Goal: Task Accomplishment & Management: Use online tool/utility

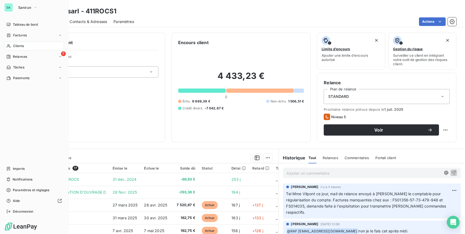
click at [18, 46] on span "Clients" at bounding box center [18, 46] width 11 height 5
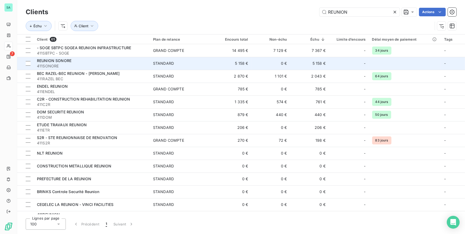
type input "REUNION"
click at [77, 67] on span "411SONORE" at bounding box center [92, 65] width 110 height 5
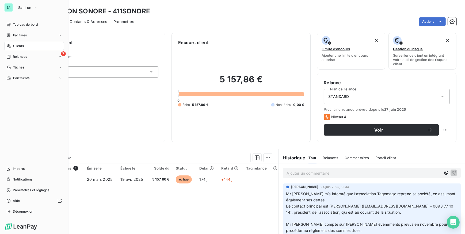
click at [11, 44] on div "Clients" at bounding box center [34, 46] width 60 height 9
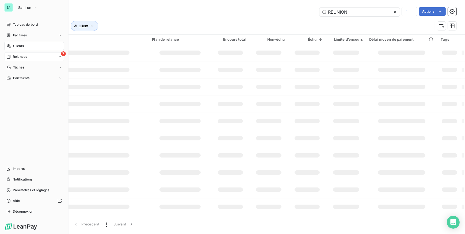
click at [20, 57] on span "Relances" at bounding box center [20, 56] width 14 height 5
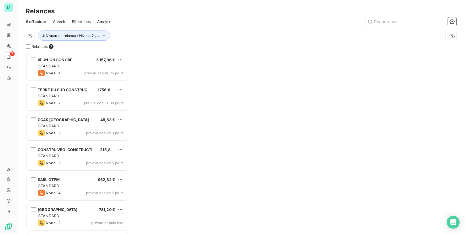
scroll to position [178, 99]
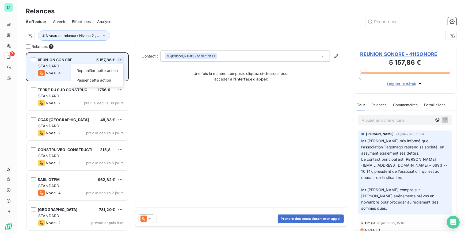
click at [123, 59] on html "SA 7 Relances À effectuer À venir Effectuées Analyse Niveau de relance : Niveau…" at bounding box center [232, 117] width 465 height 234
click at [116, 79] on div "Passer cette action" at bounding box center [97, 80] width 48 height 9
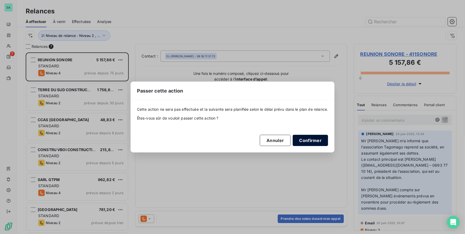
click at [312, 140] on button "Confirmer" at bounding box center [310, 140] width 35 height 11
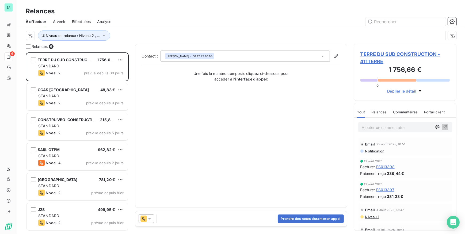
scroll to position [178, 99]
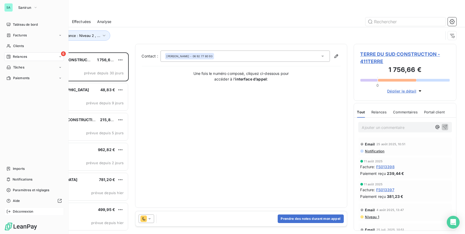
click at [18, 212] on span "Déconnexion" at bounding box center [23, 211] width 21 height 5
